Goal: Communication & Community: Answer question/provide support

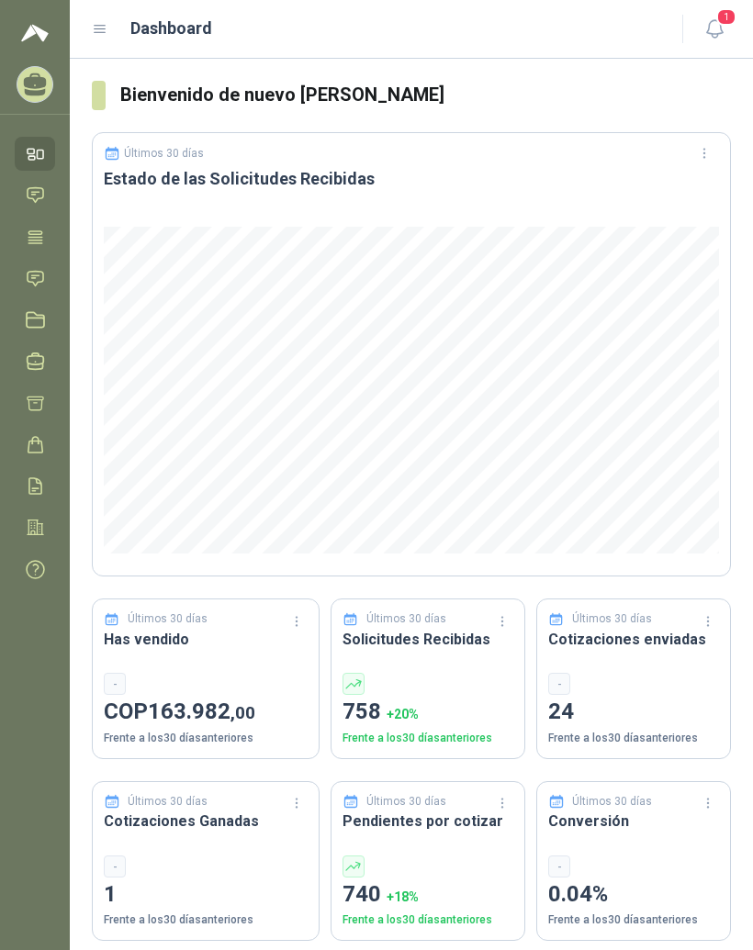
click at [109, 23] on div "Dashboard" at bounding box center [376, 29] width 568 height 26
click at [107, 22] on icon at bounding box center [100, 29] width 17 height 17
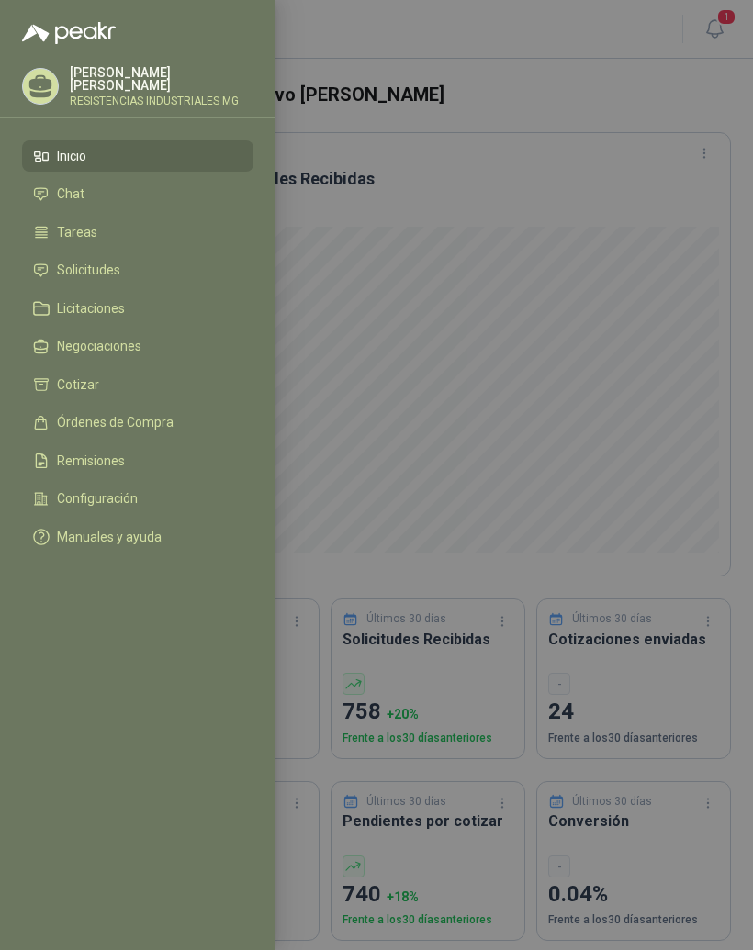
click at [164, 268] on li "Solicitudes" at bounding box center [137, 271] width 209 height 17
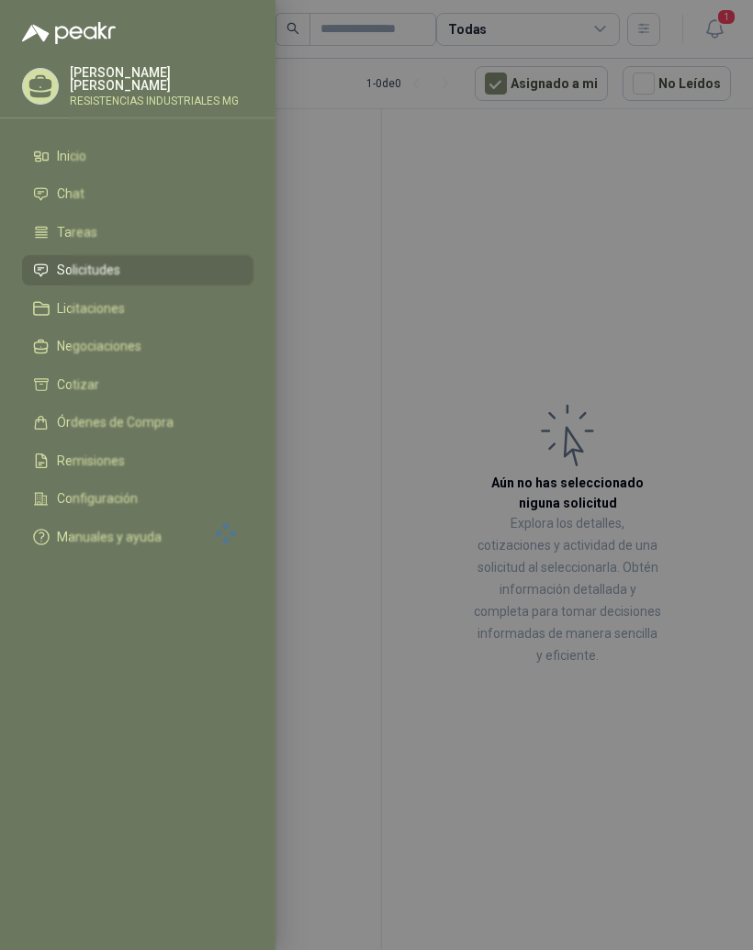
click at [633, 325] on div at bounding box center [376, 475] width 753 height 950
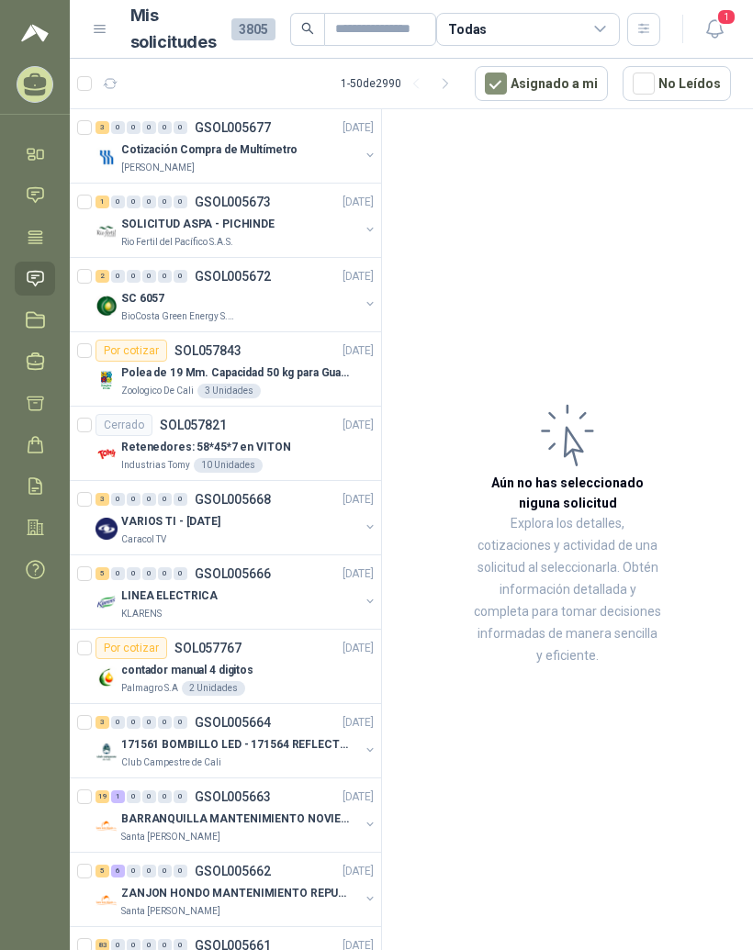
click at [100, 128] on div "3" at bounding box center [102, 127] width 14 height 13
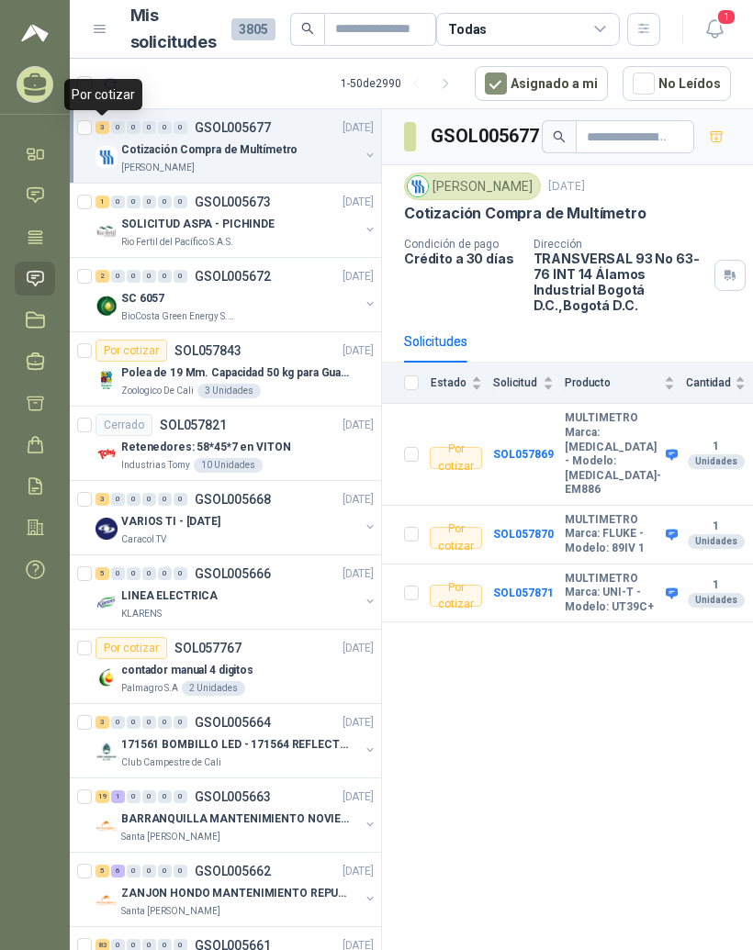
click at [725, 19] on span "1" at bounding box center [726, 16] width 20 height 17
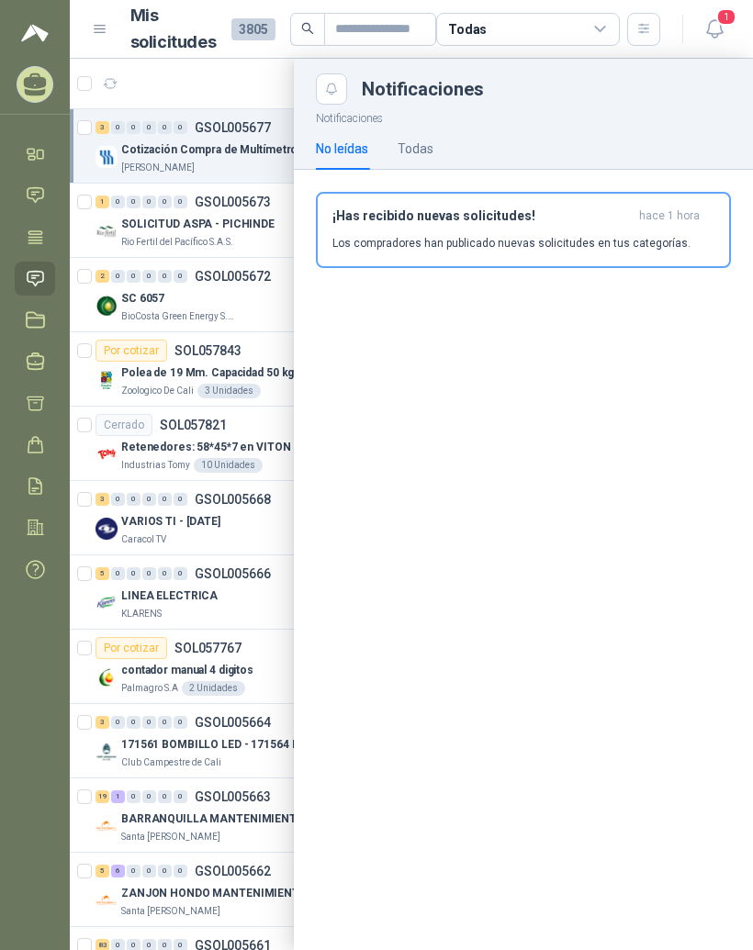
click at [558, 229] on div "¡Has recibido nuevas solicitudes! hace 1 hora Los compradores han publicado nue…" at bounding box center [523, 229] width 382 height 43
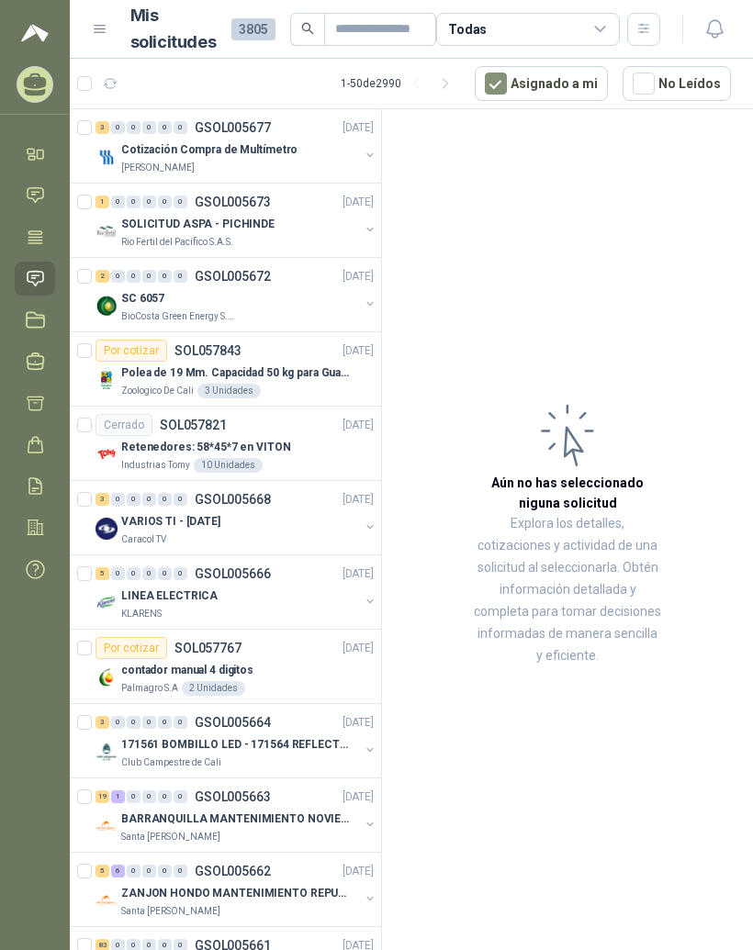
click at [35, 198] on icon at bounding box center [35, 194] width 19 height 19
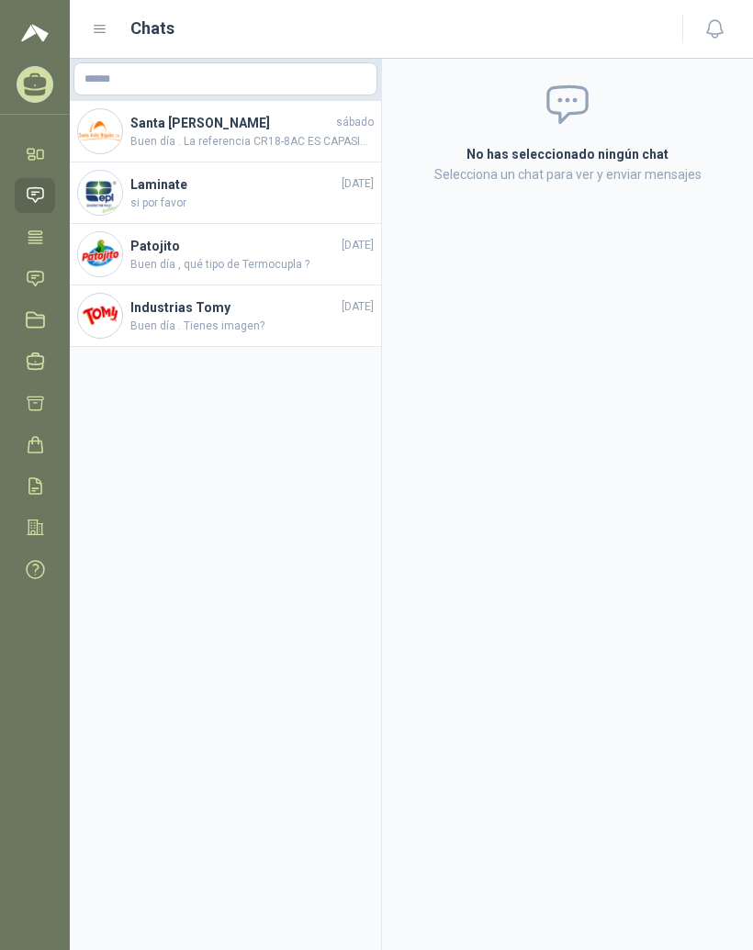
click at [302, 121] on h4 "Santa [PERSON_NAME]" at bounding box center [231, 123] width 202 height 20
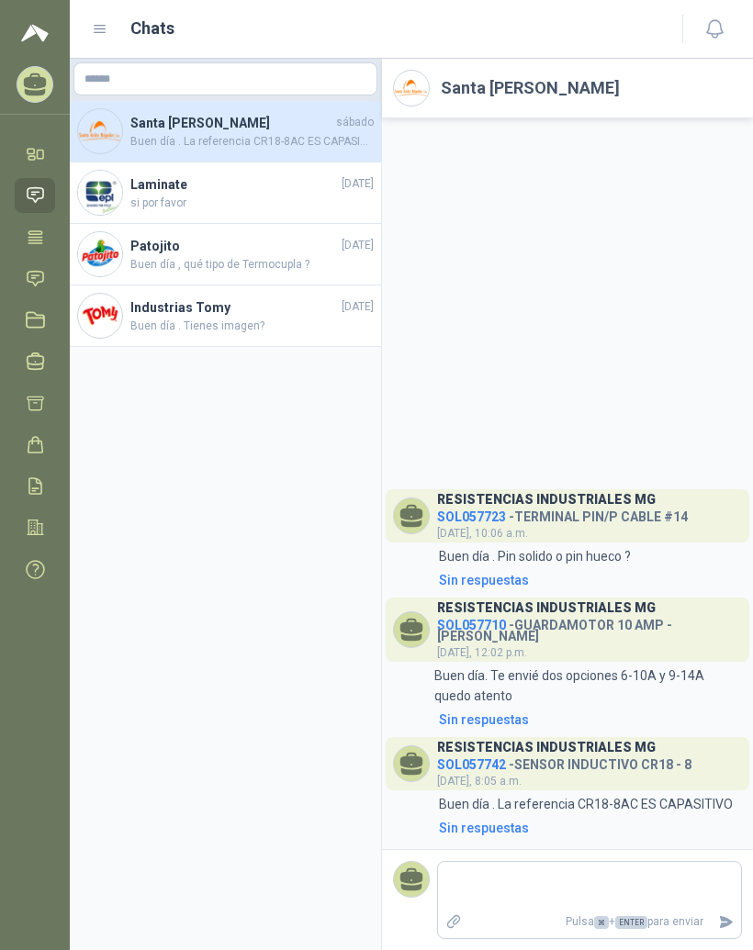
scroll to position [23, 0]
click at [308, 195] on span "si por favor" at bounding box center [251, 203] width 243 height 17
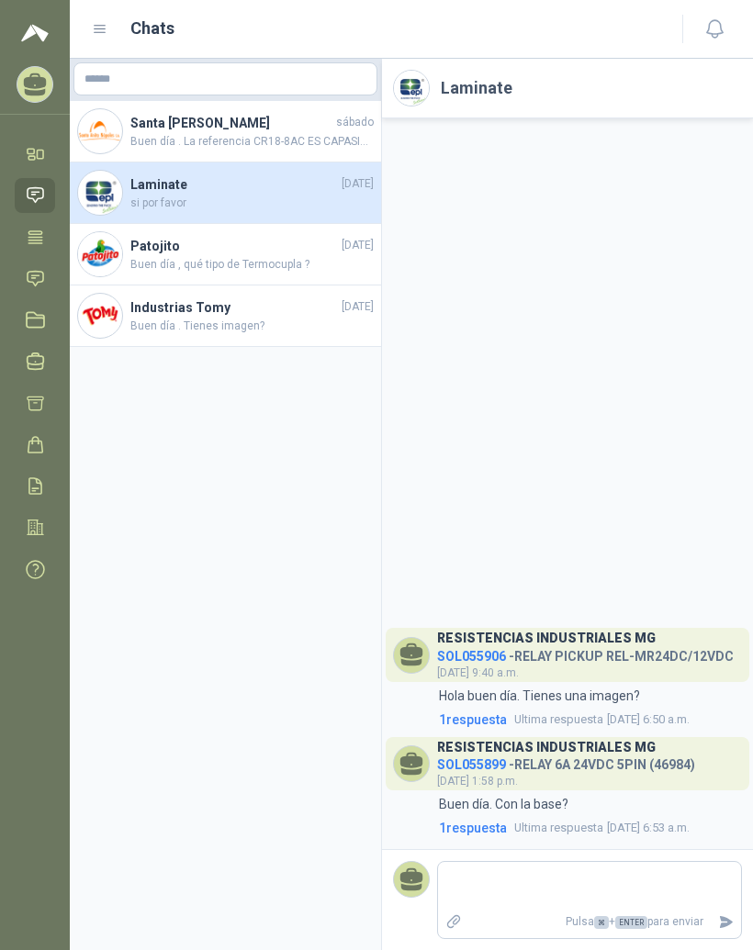
click at [272, 256] on span "Buen día , qué tipo de Termocupla ?" at bounding box center [251, 264] width 243 height 17
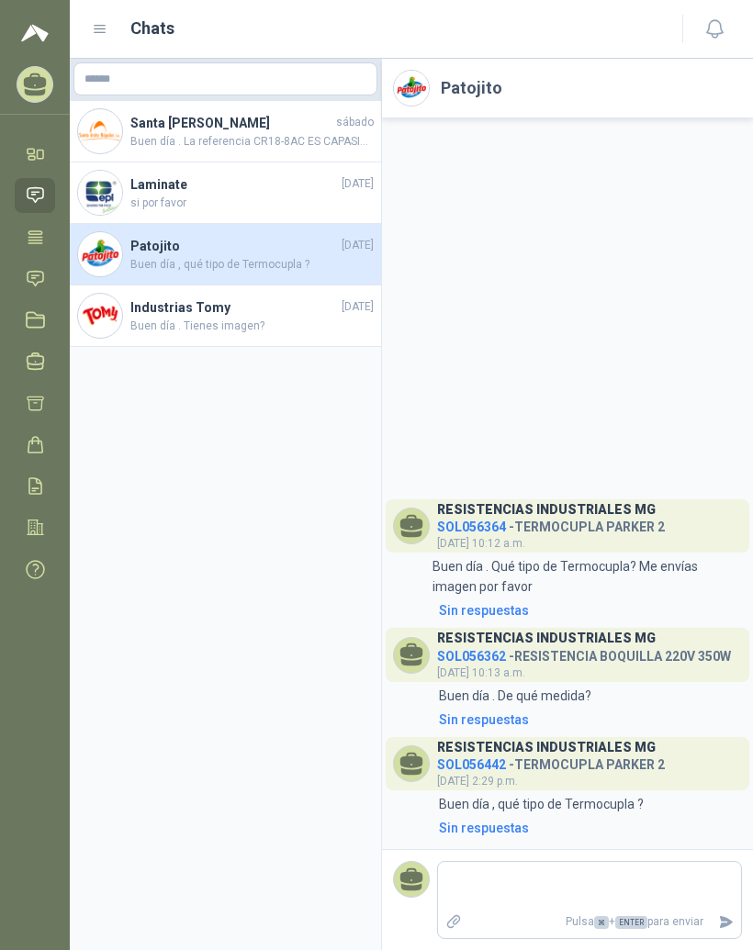
click at [277, 318] on span "Buen día . Tienes imagen?" at bounding box center [251, 326] width 243 height 17
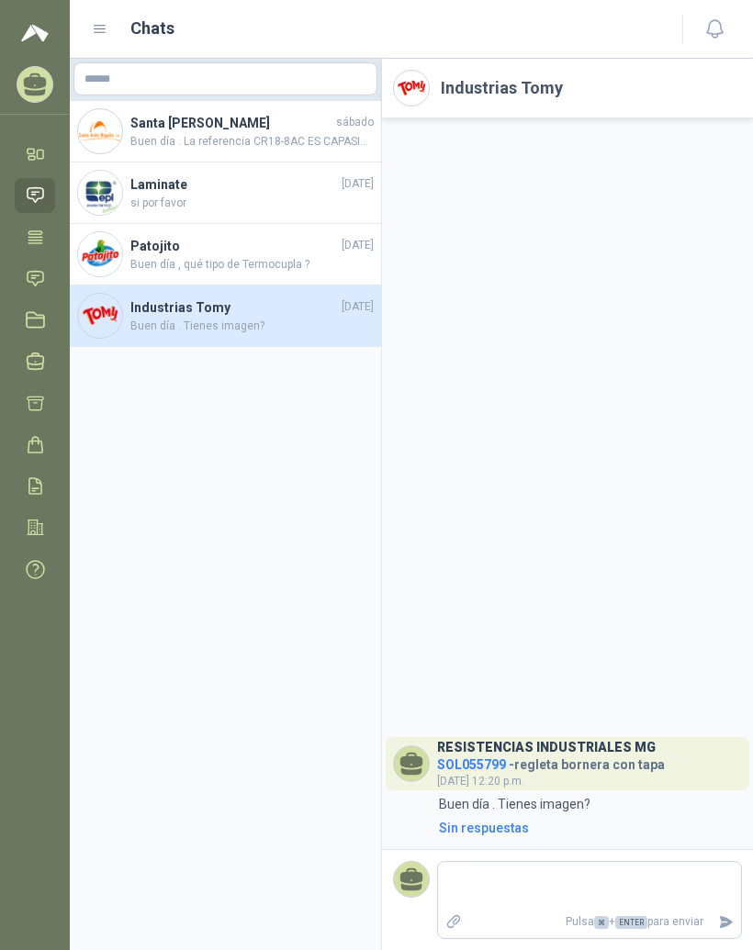
click at [108, 21] on div "Chats" at bounding box center [376, 29] width 568 height 26
click at [102, 21] on icon at bounding box center [100, 29] width 17 height 17
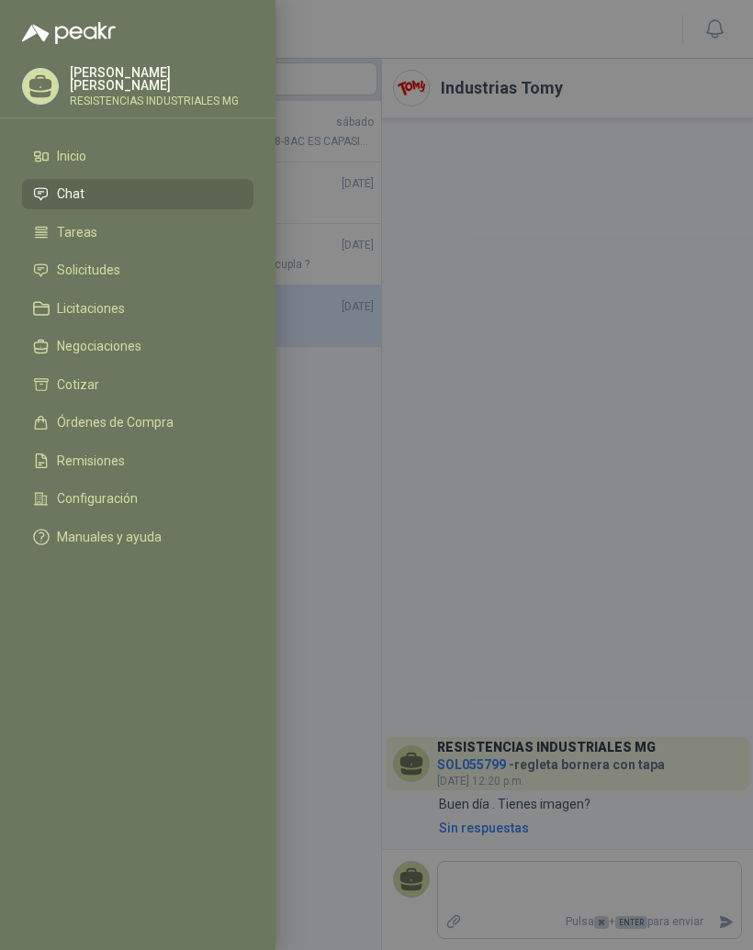
click at [607, 286] on div at bounding box center [376, 475] width 753 height 950
